Goal: Task Accomplishment & Management: Manage account settings

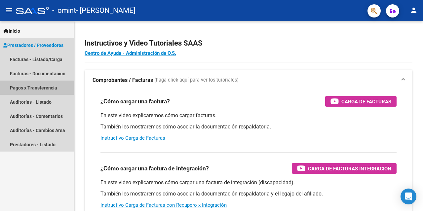
click at [42, 88] on link "Pagos x Transferencia" at bounding box center [37, 88] width 74 height 14
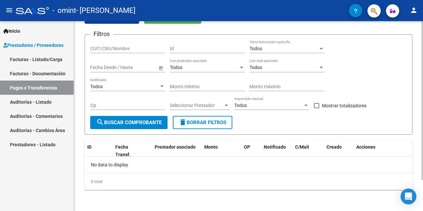
scroll to position [4, 0]
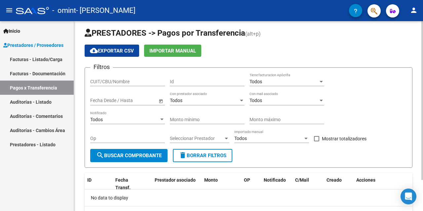
click at [160, 100] on span "Open calendar" at bounding box center [161, 101] width 16 height 16
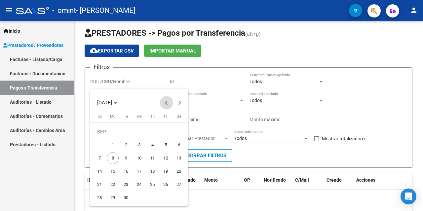
click at [164, 102] on span "Previous month" at bounding box center [166, 102] width 13 height 13
click at [125, 147] on span "1" at bounding box center [126, 145] width 12 height 12
type input "[DATE]"
click at [180, 106] on span "Next month" at bounding box center [179, 102] width 13 height 13
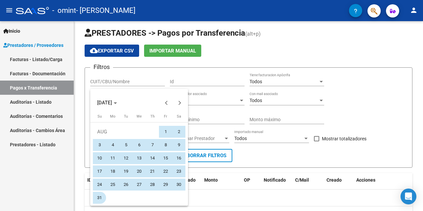
click at [99, 197] on span "31" at bounding box center [100, 198] width 12 height 12
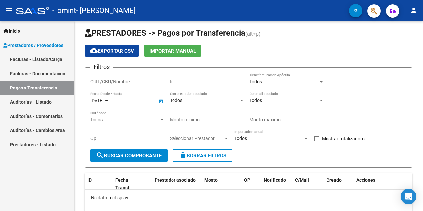
type input "[DATE]"
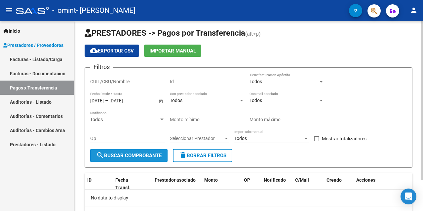
click at [123, 155] on span "search Buscar Comprobante" at bounding box center [128, 156] width 65 height 6
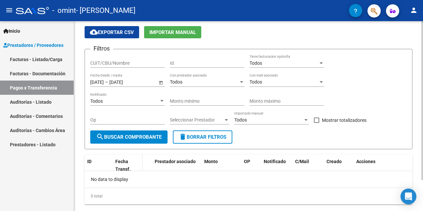
scroll to position [0, 0]
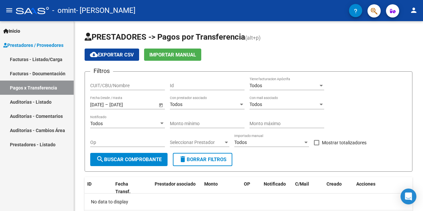
click at [54, 55] on link "Facturas - Listado/Carga" at bounding box center [37, 59] width 74 height 14
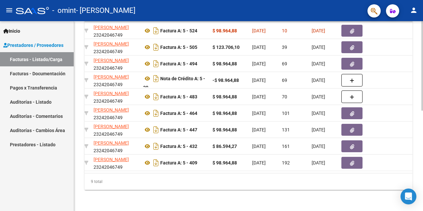
scroll to position [0, 172]
